Goal: Task Accomplishment & Management: Manage account settings

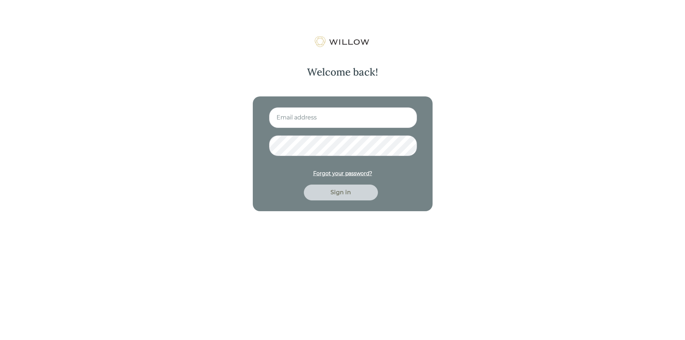
type input "[PERSON_NAME][EMAIL_ADDRESS][DOMAIN_NAME]"
click at [331, 195] on div "Sign in" at bounding box center [341, 192] width 58 height 9
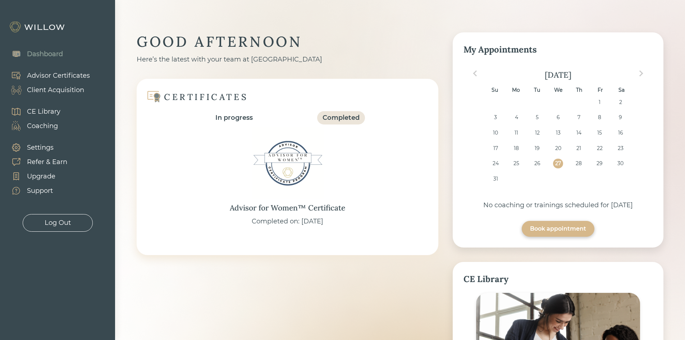
click at [42, 88] on div "Client Acquisition" at bounding box center [55, 90] width 57 height 10
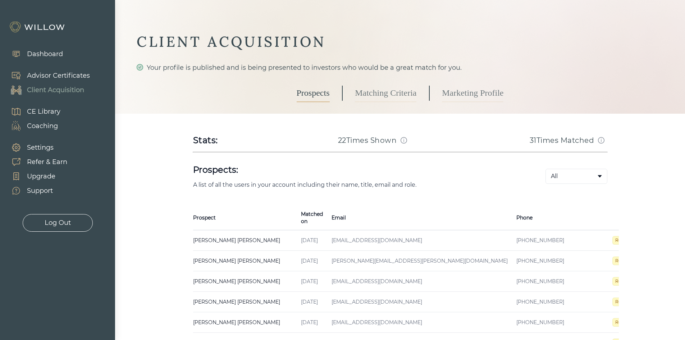
click at [569, 230] on td "Received" at bounding box center [606, 240] width 74 height 21
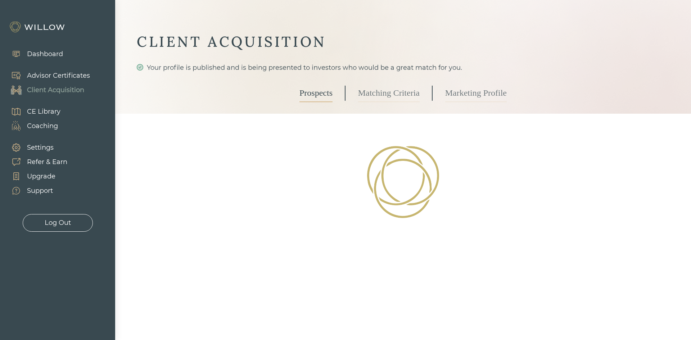
select select "3"
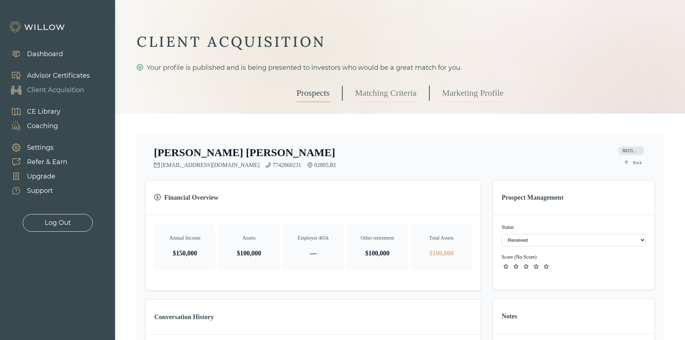
click at [378, 90] on link "Matching Criteria" at bounding box center [386, 93] width 62 height 18
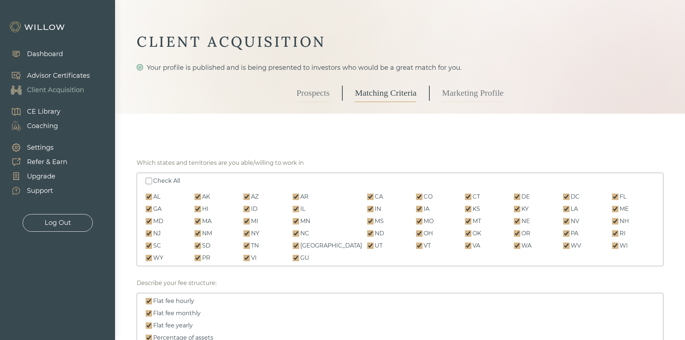
click at [466, 96] on link "Marketing Profile" at bounding box center [473, 93] width 62 height 18
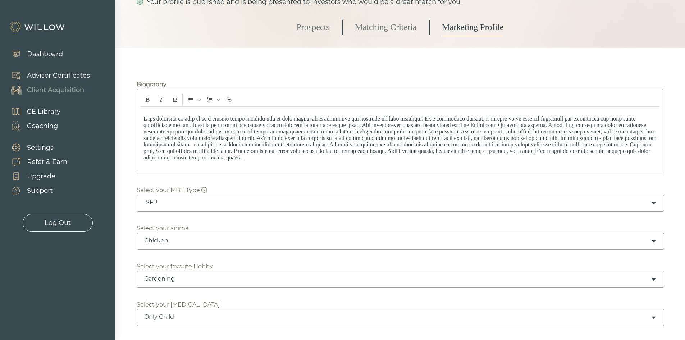
scroll to position [72, 0]
